Goal: Information Seeking & Learning: Learn about a topic

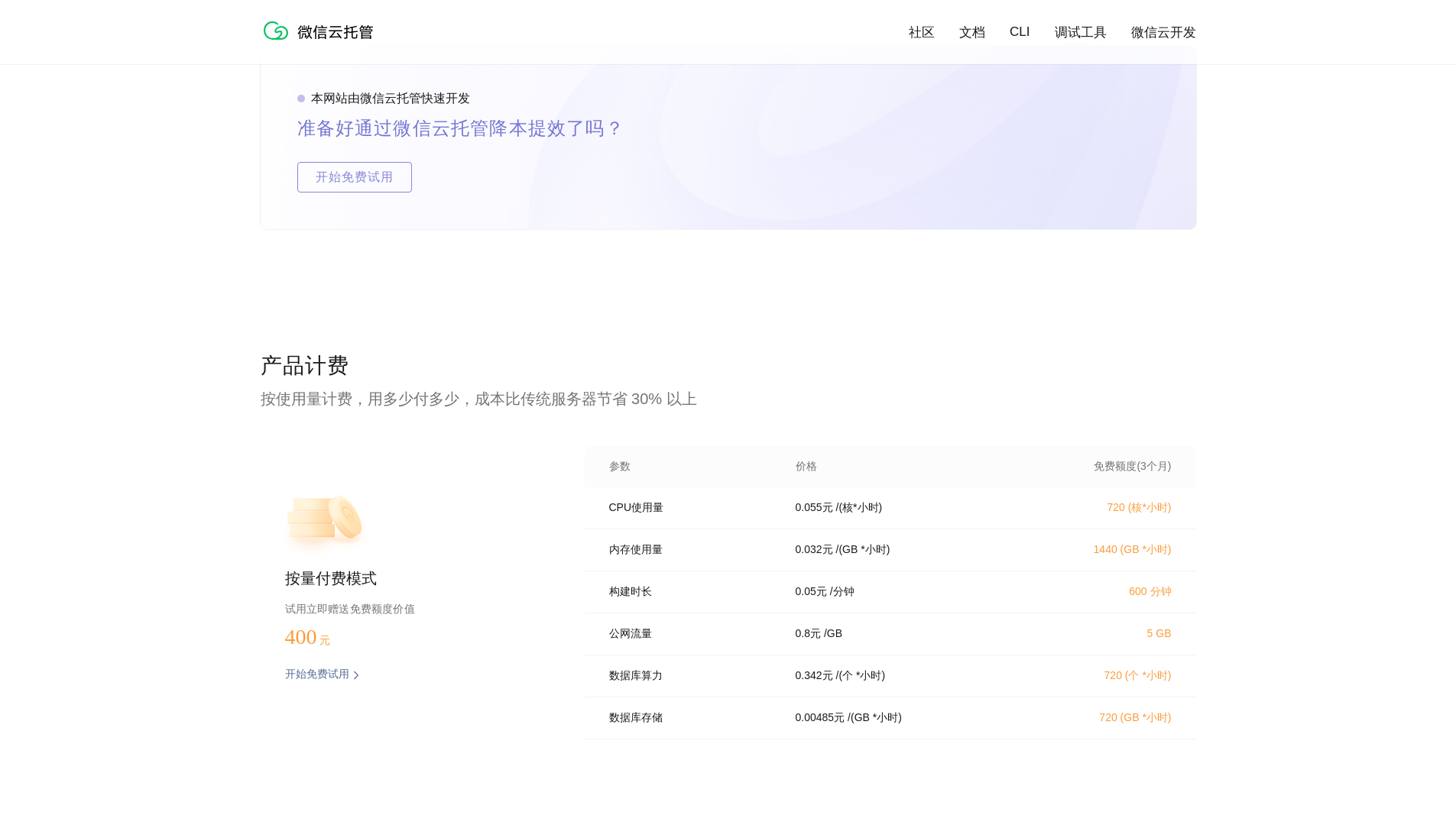
scroll to position [2840, 0]
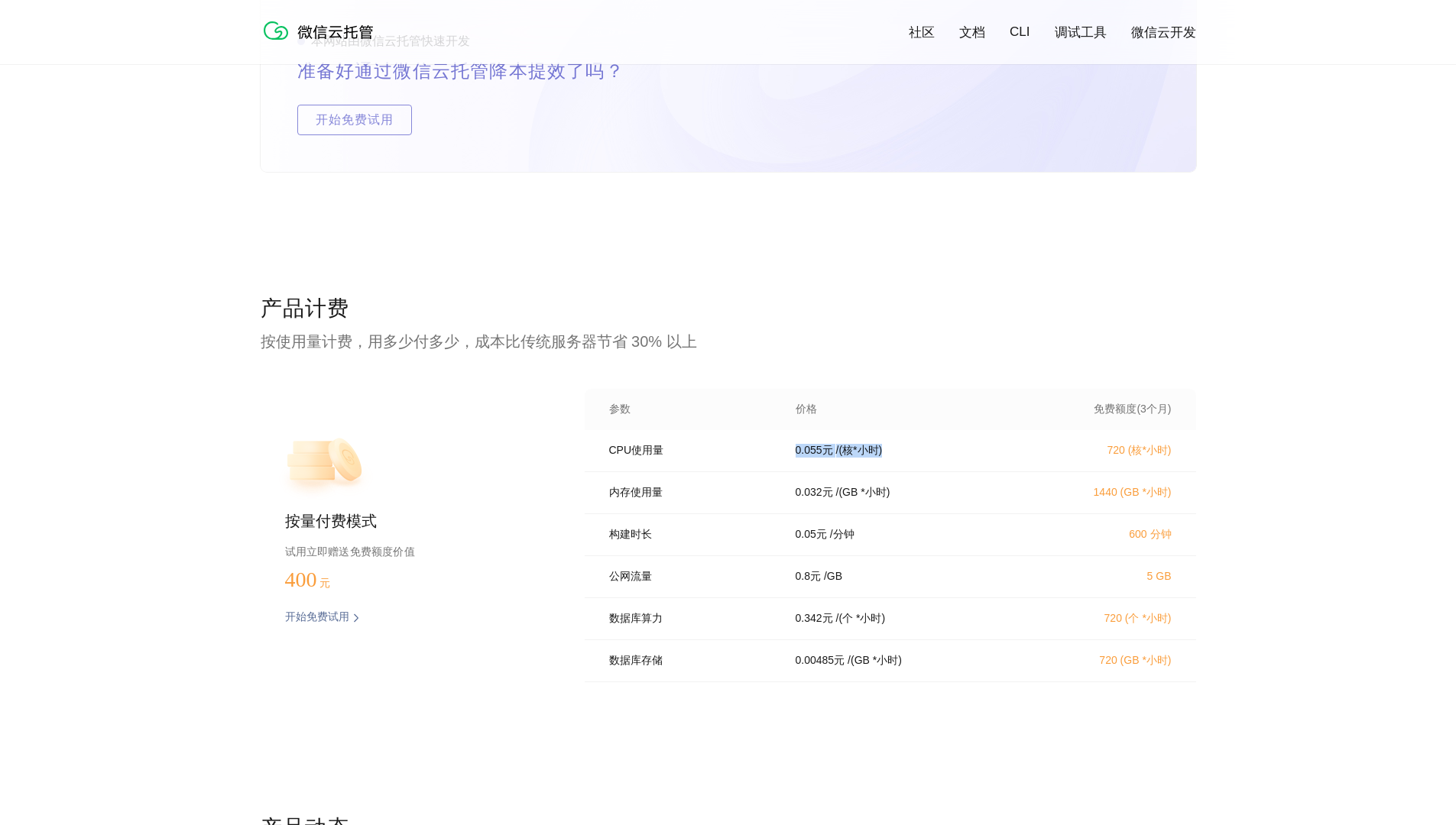
drag, startPoint x: 789, startPoint y: 456, endPoint x: 929, endPoint y: 453, distance: 140.0
click at [929, 453] on div "0.055 元 / (核*小时)" at bounding box center [906, 451] width 257 height 14
drag, startPoint x: 1096, startPoint y: 454, endPoint x: 1191, endPoint y: 455, distance: 95.0
click at [1191, 455] on div "CPU使用量 0.055 元 / (核*小时) 720 (核*小时)" at bounding box center [891, 451] width 611 height 42
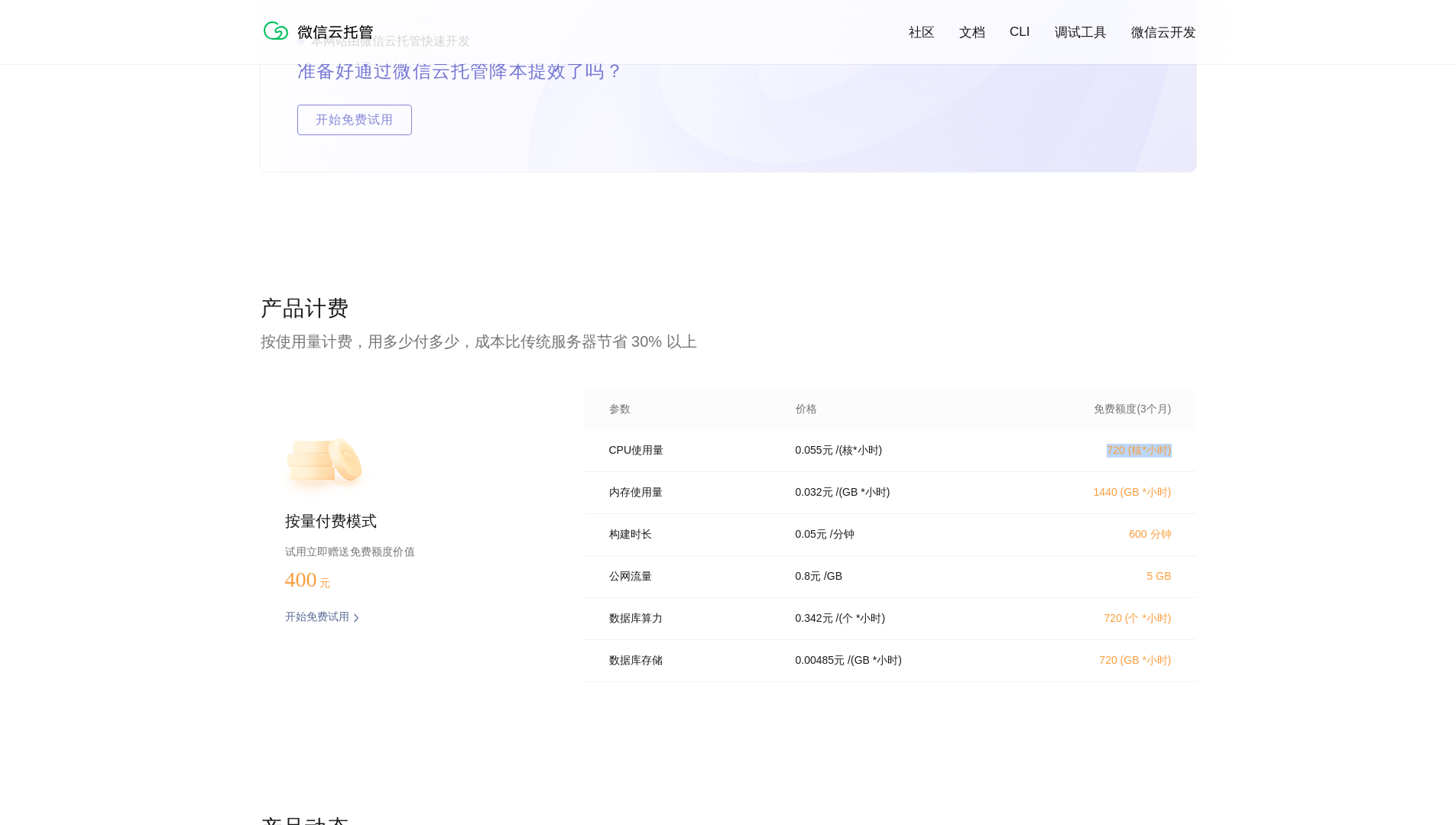
click at [1191, 455] on div "CPU使用量 0.055 元 / (核*小时) 720 (核*小时)" at bounding box center [891, 451] width 611 height 42
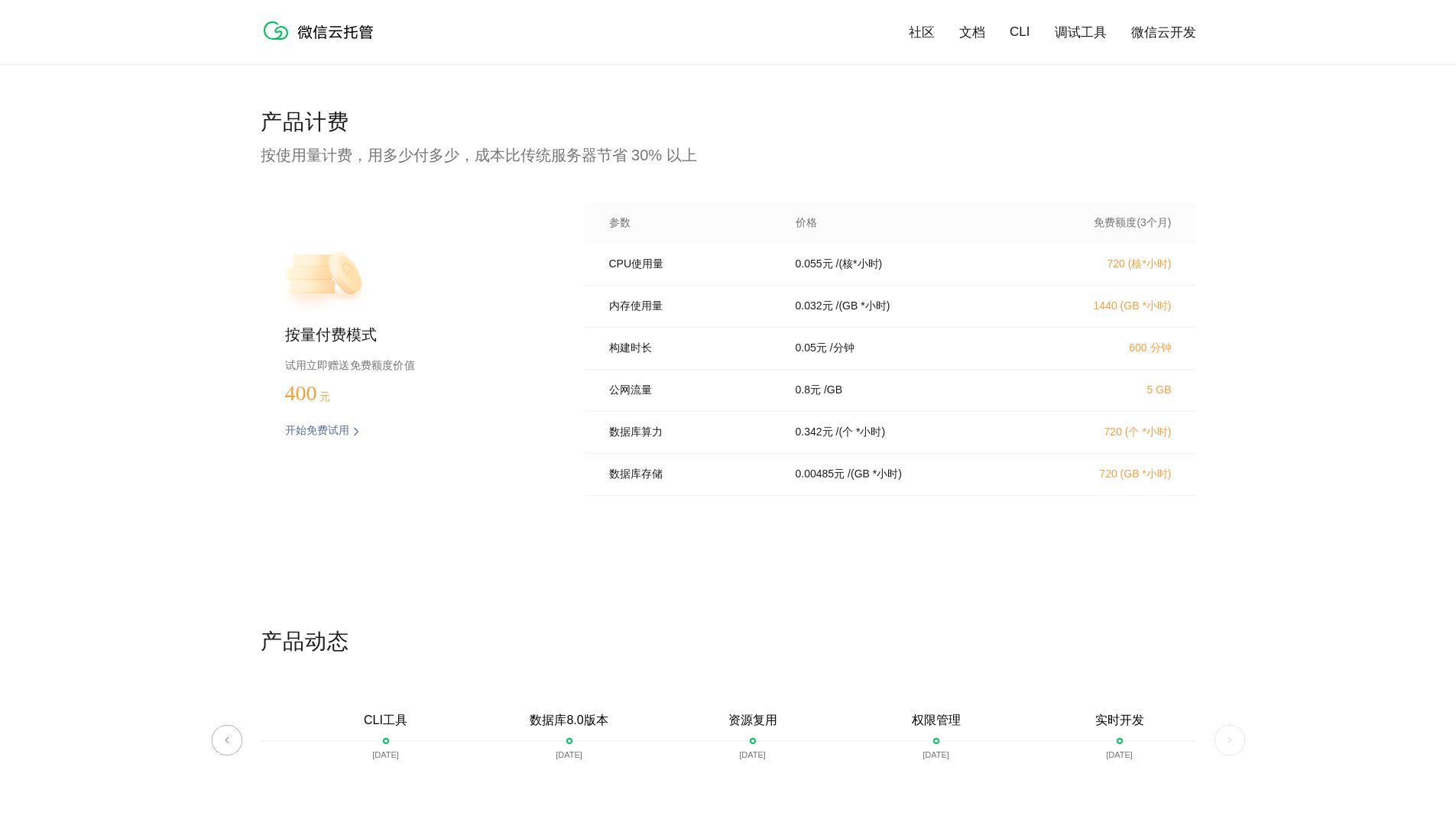
scroll to position [3020, 0]
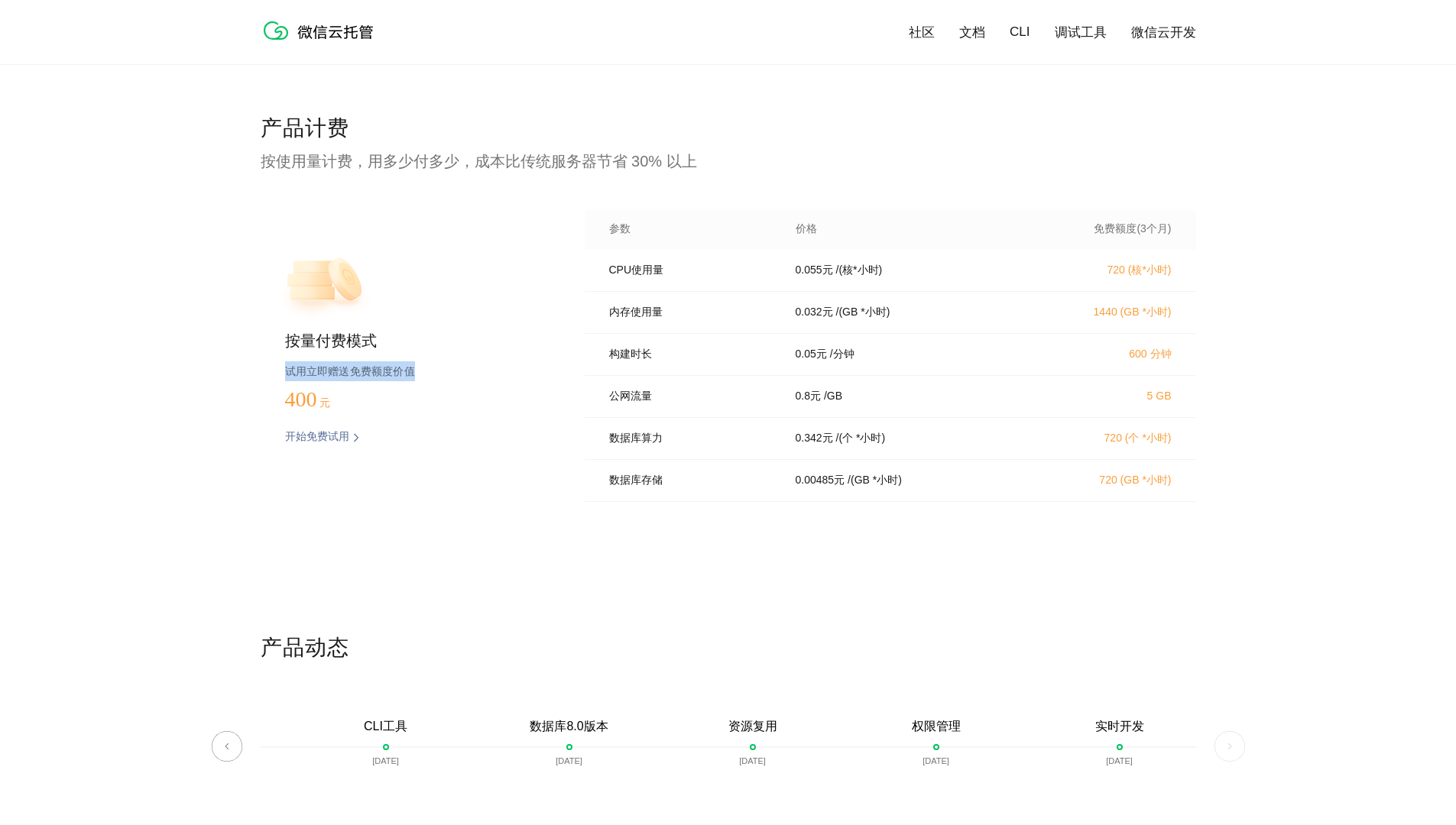
drag, startPoint x: 283, startPoint y: 373, endPoint x: 464, endPoint y: 369, distance: 181.0
click at [464, 369] on div "按量付费模式 试用立即赠送免费额度价值 400 元 开始免费试用 预估费用" at bounding box center [398, 360] width 275 height 303
click at [464, 369] on p "试用立即赠送免费额度价值" at bounding box center [410, 371] width 250 height 20
drag, startPoint x: 774, startPoint y: 321, endPoint x: 950, endPoint y: 320, distance: 176.0
click at [950, 320] on div "内存使用量 0.032 元 / (GB *小时) 1440 (GB *小时)" at bounding box center [891, 312] width 611 height 42
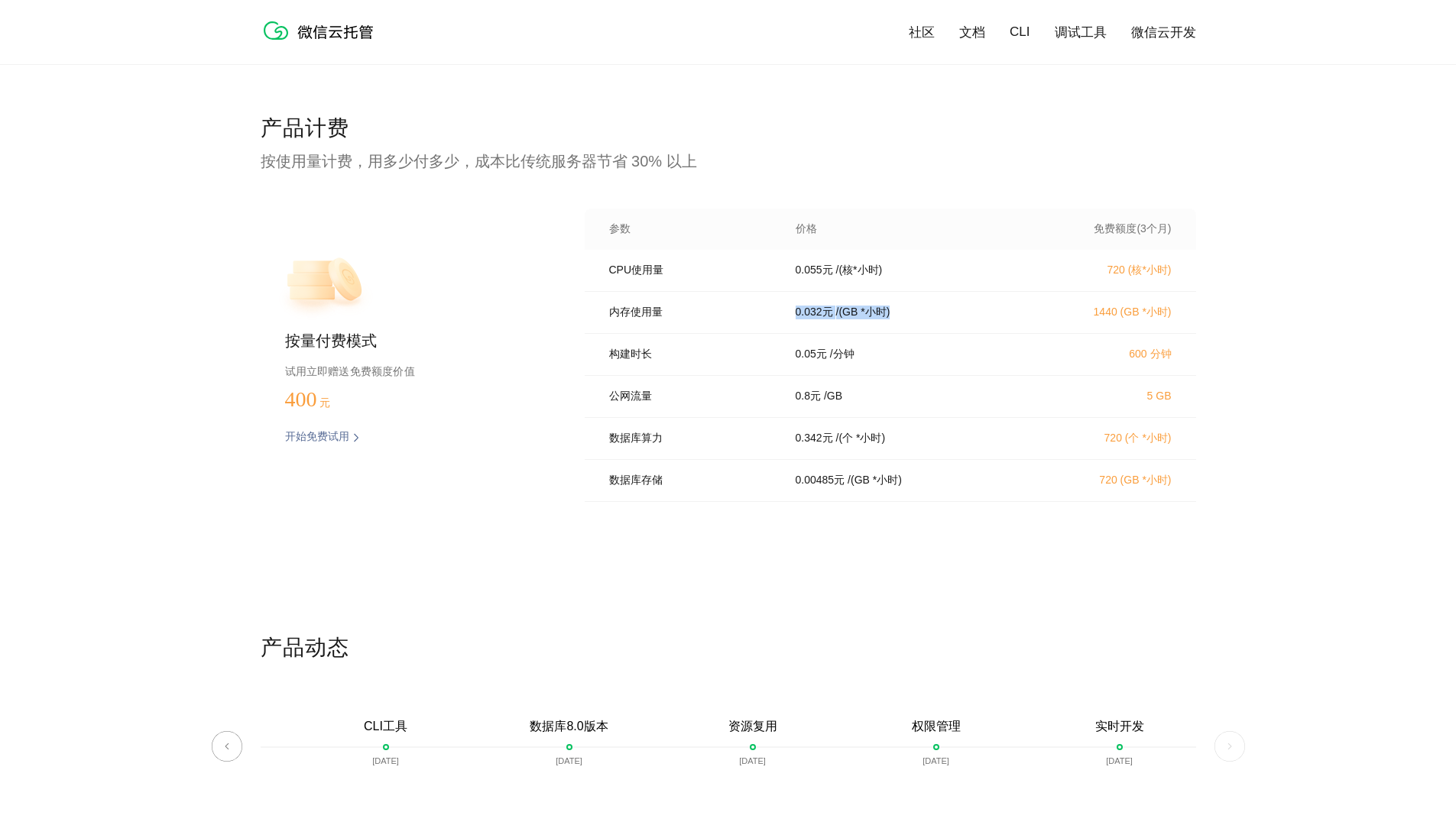
click at [950, 320] on div "0.032 元 / (GB *小时)" at bounding box center [906, 312] width 257 height 14
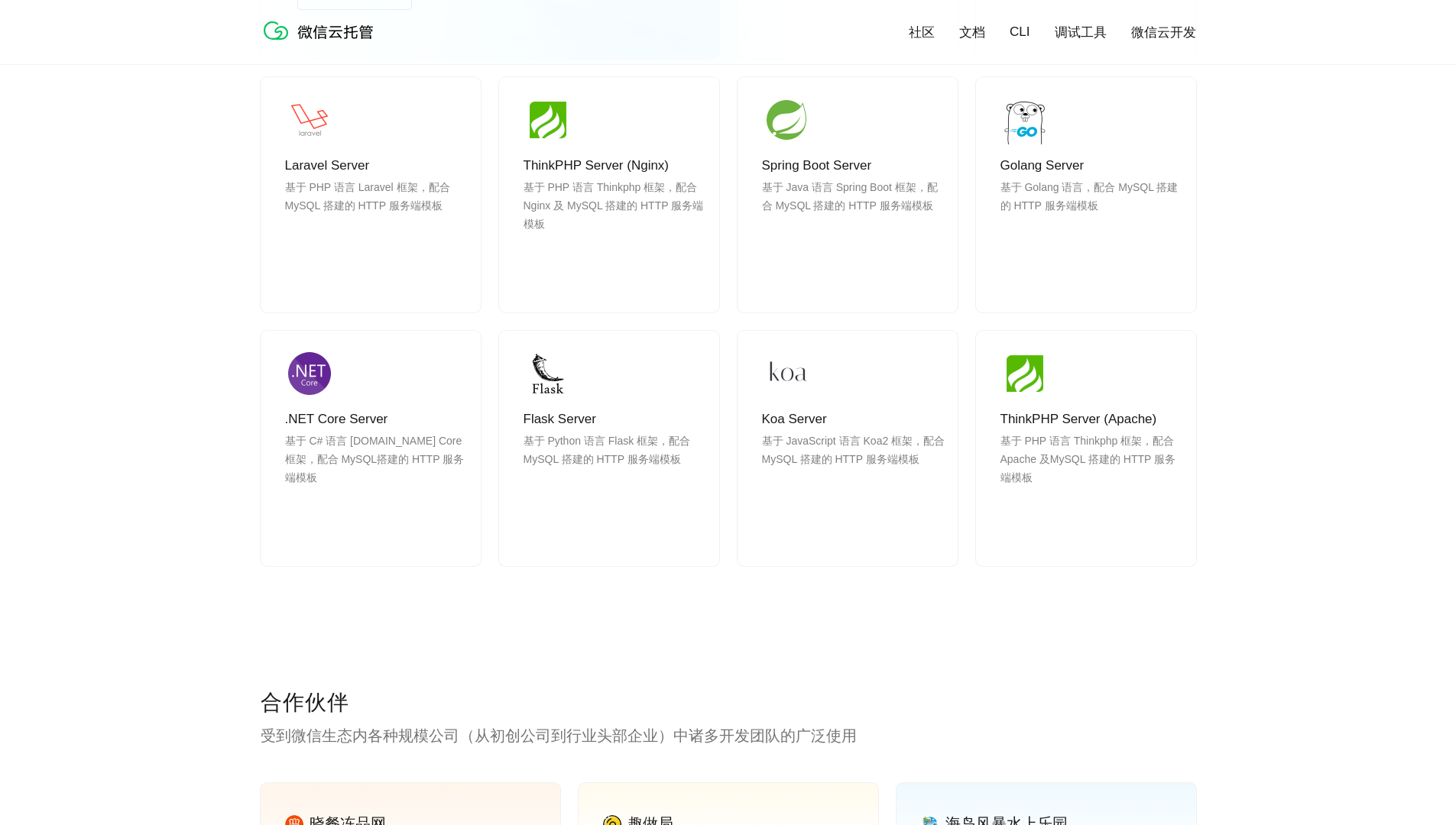
scroll to position [1492, 0]
